Goal: Contribute content

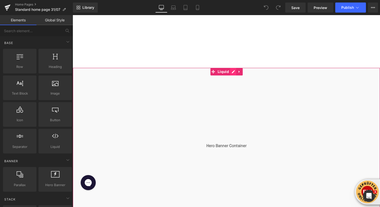
click at [232, 70] on div "Liquid" at bounding box center [226, 146] width 307 height 157
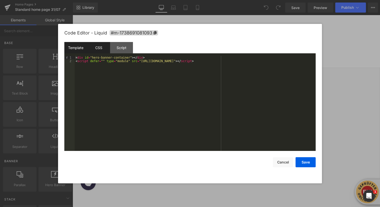
click at [97, 48] on div "CSS" at bounding box center [98, 47] width 23 height 11
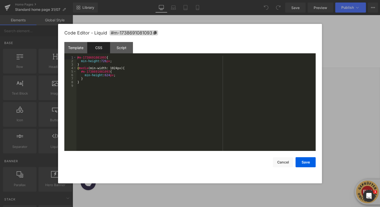
click at [118, 61] on div "#m-1738691081093 { min-height : 726 px ; } @ media (min-width: 1024px) { #m-173…" at bounding box center [195, 107] width 239 height 102
click at [308, 159] on button "Save" at bounding box center [305, 162] width 20 height 10
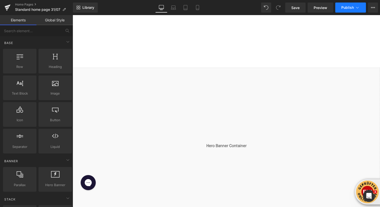
click at [346, 7] on span "Publish" at bounding box center [347, 8] width 13 height 4
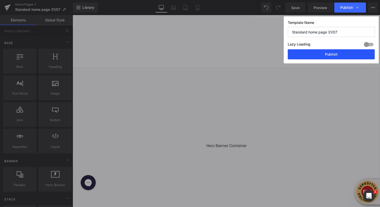
click at [320, 58] on button "Publish" at bounding box center [331, 54] width 87 height 10
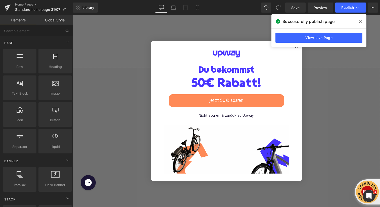
click at [362, 18] on span at bounding box center [360, 22] width 8 height 8
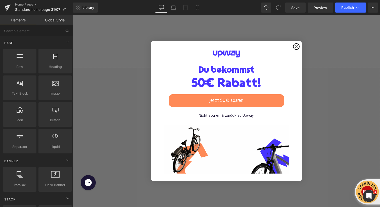
click at [293, 43] on icon "Close dialog" at bounding box center [296, 46] width 6 height 6
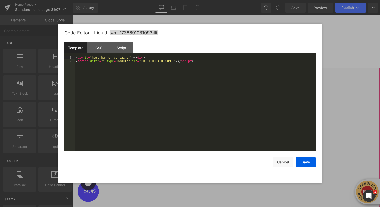
click at [232, 69] on div "Liquid" at bounding box center [226, 146] width 307 height 157
click at [95, 45] on div "CSS" at bounding box center [98, 47] width 23 height 11
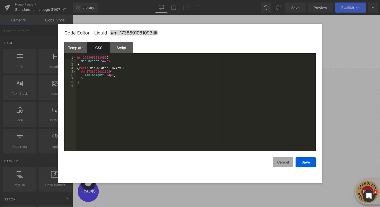
click at [283, 167] on button "Cancel" at bounding box center [283, 162] width 20 height 10
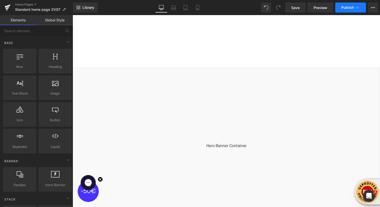
click at [347, 11] on button "Publish" at bounding box center [350, 8] width 31 height 10
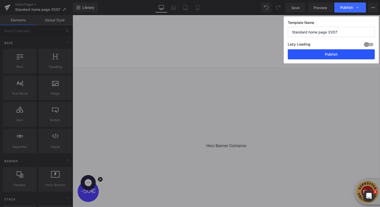
click at [342, 55] on button "Publish" at bounding box center [331, 54] width 87 height 10
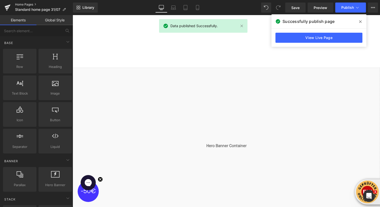
click at [28, 3] on link "Home Pages" at bounding box center [44, 5] width 58 height 4
